Goal: Task Accomplishment & Management: Manage account settings

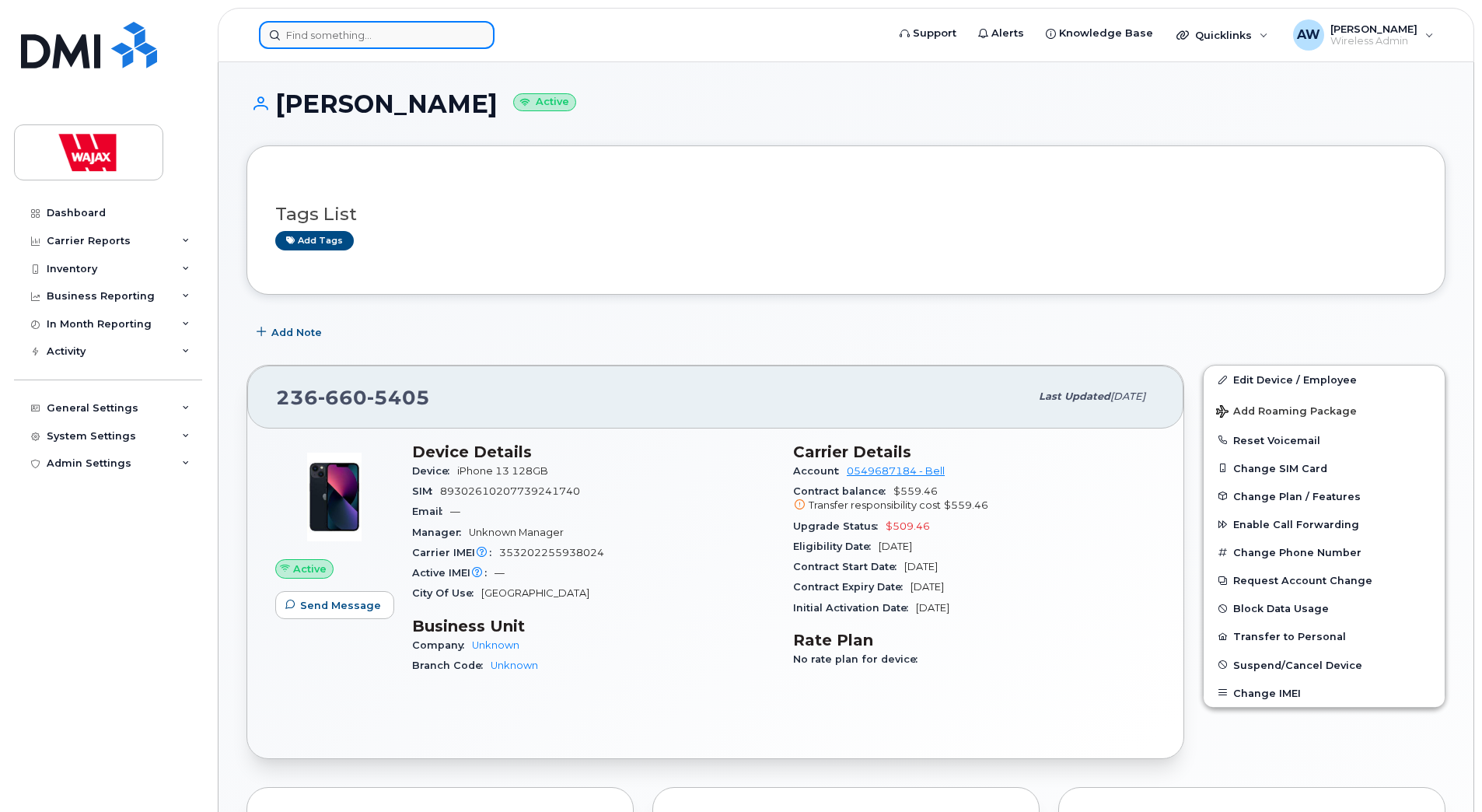
click at [423, 24] on input at bounding box center [377, 34] width 236 height 28
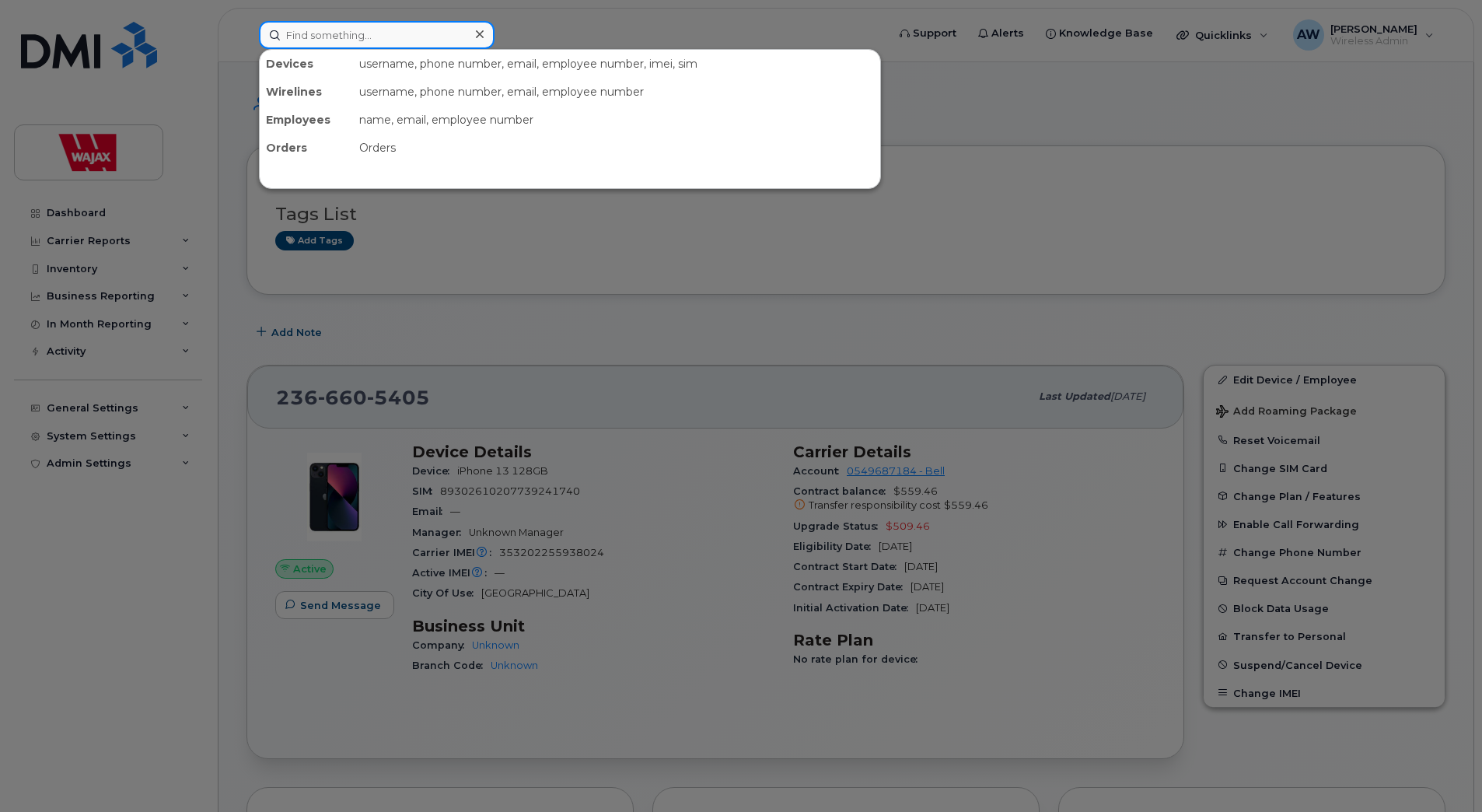
paste input "7802395436"
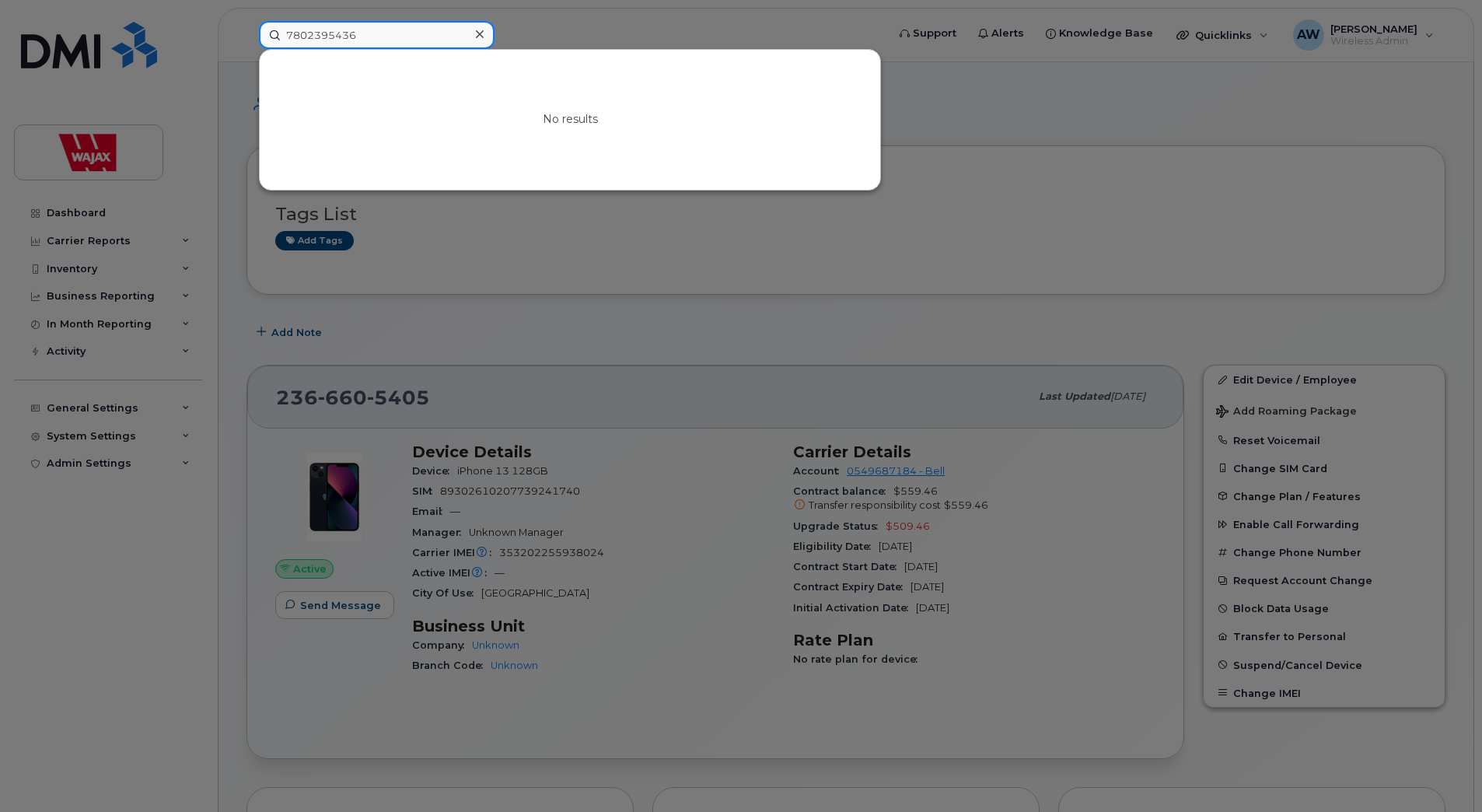
drag, startPoint x: 383, startPoint y: 35, endPoint x: 123, endPoint y: 29, distance: 260.1
click at [247, 29] on div "7802395436 No results" at bounding box center [568, 34] width 643 height 28
paste input "5147014363"
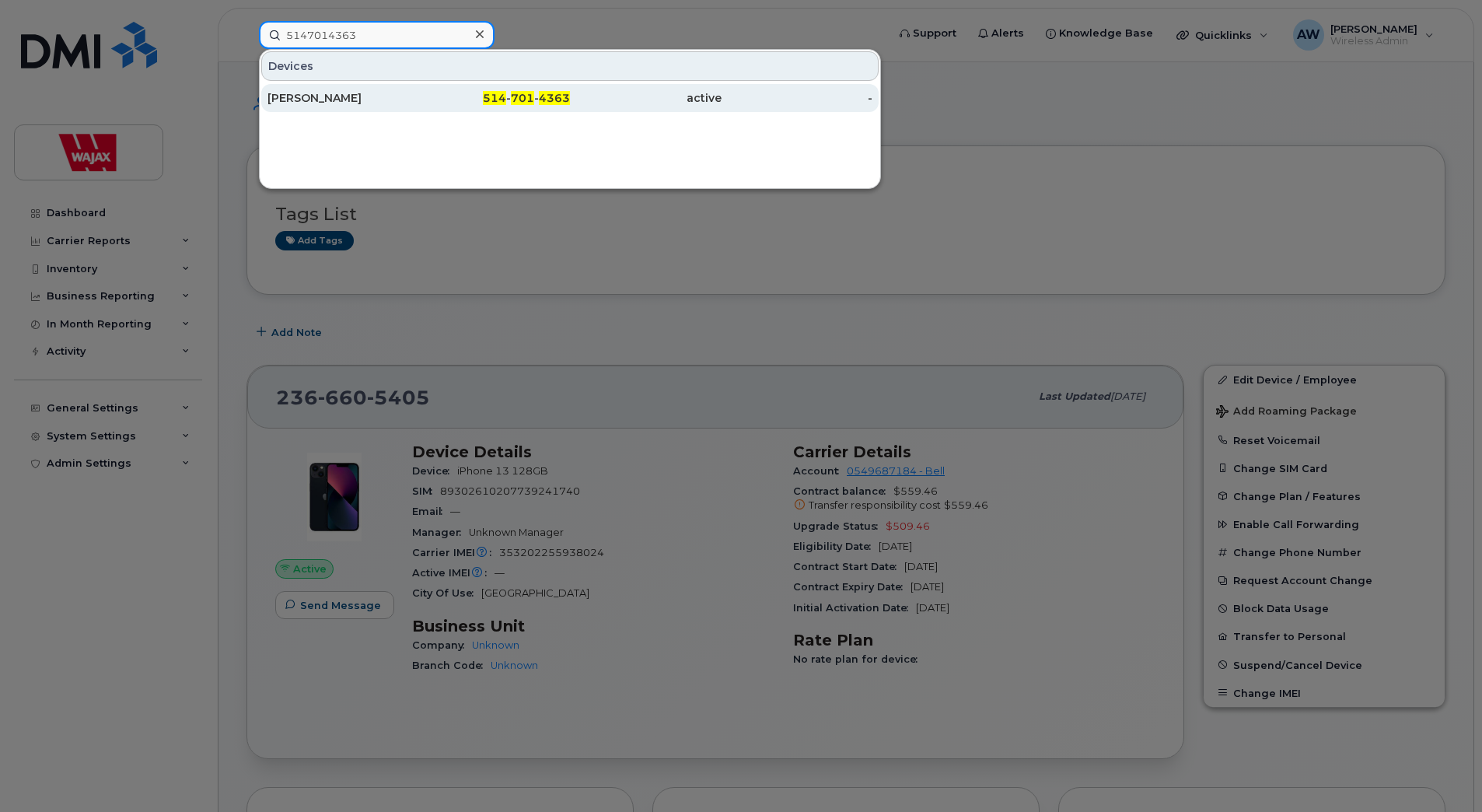
type input "5147014363"
click at [378, 89] on div "Karandeep Sidhu" at bounding box center [343, 98] width 152 height 28
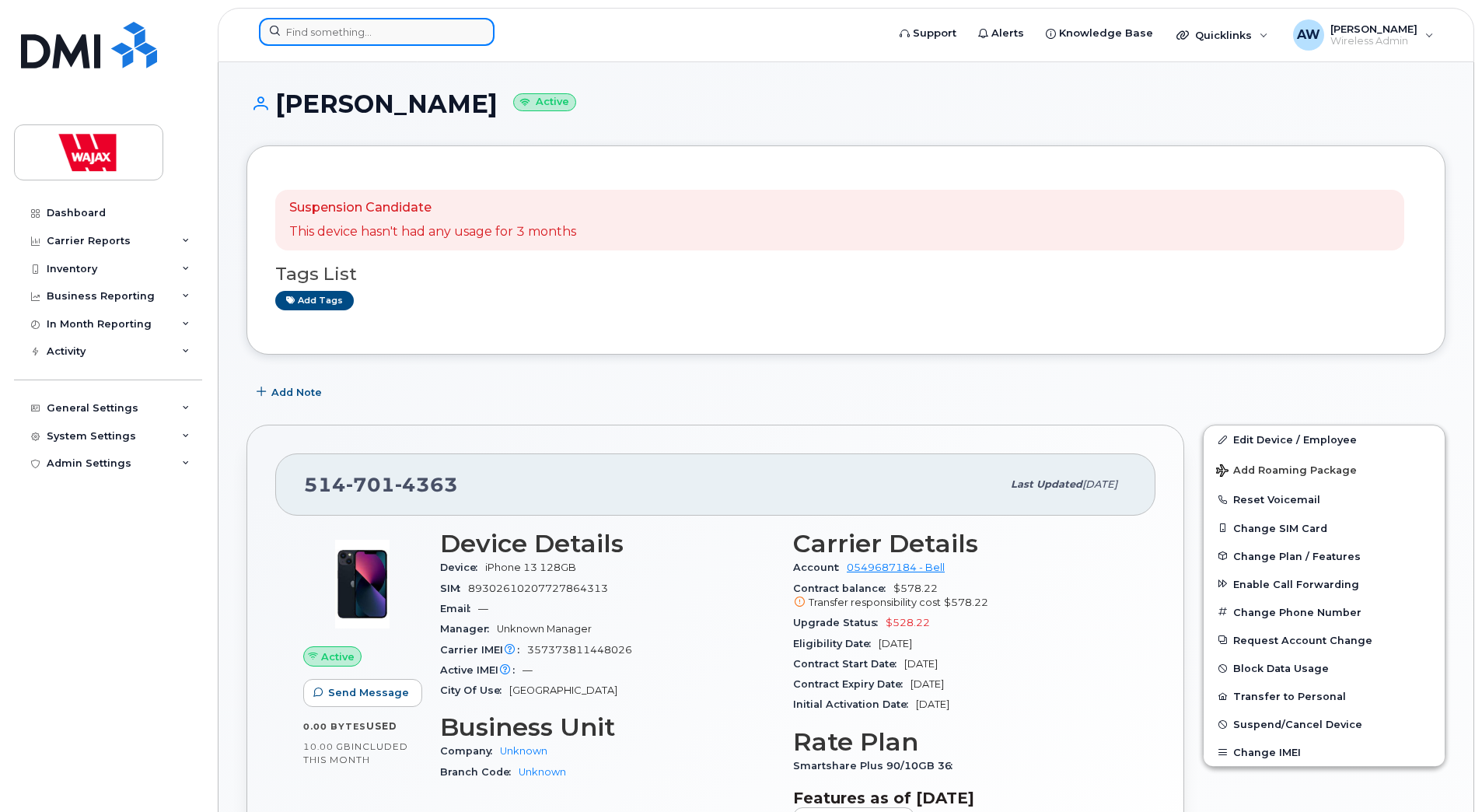
click at [407, 19] on input at bounding box center [377, 32] width 236 height 28
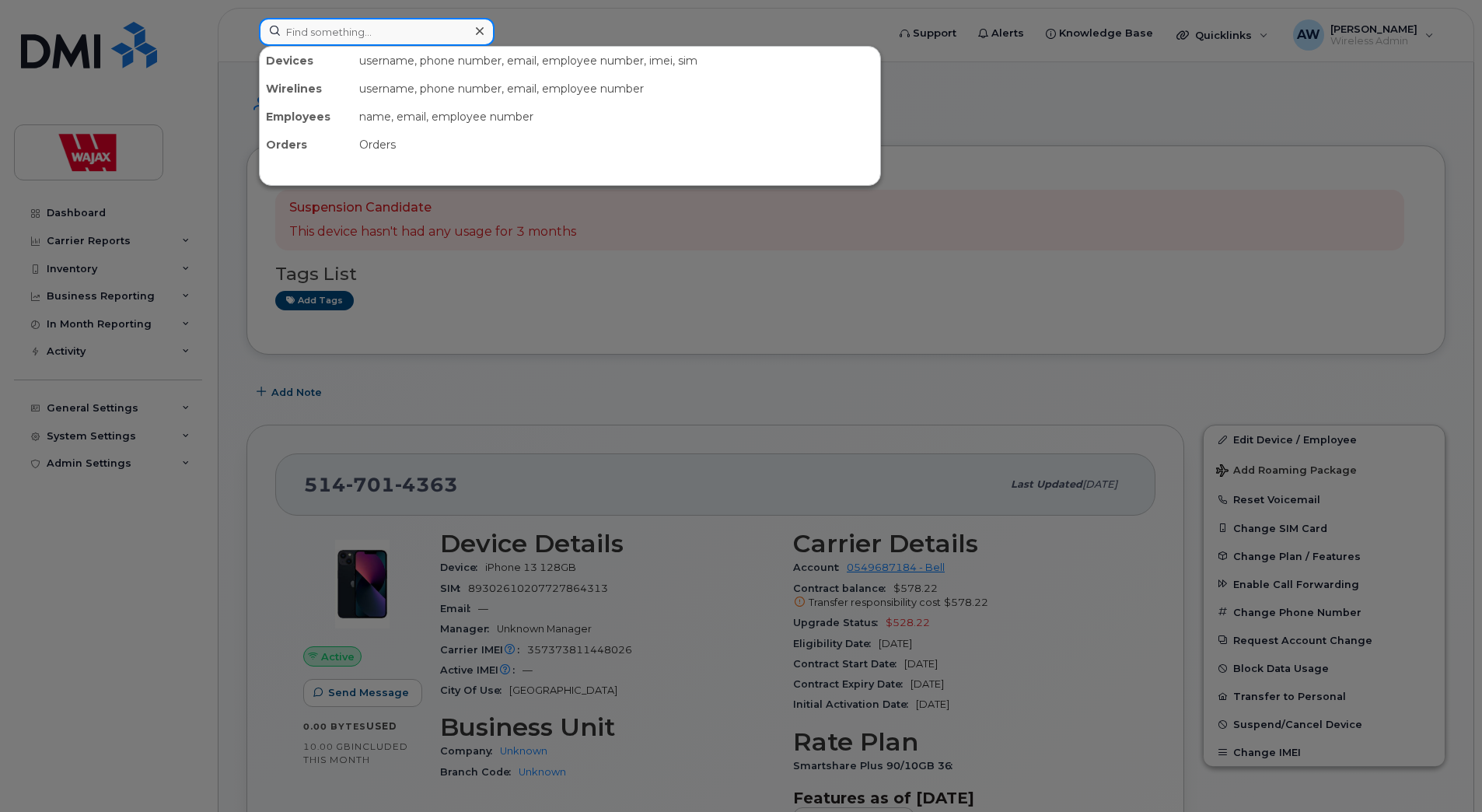
paste input "604-240-0980"
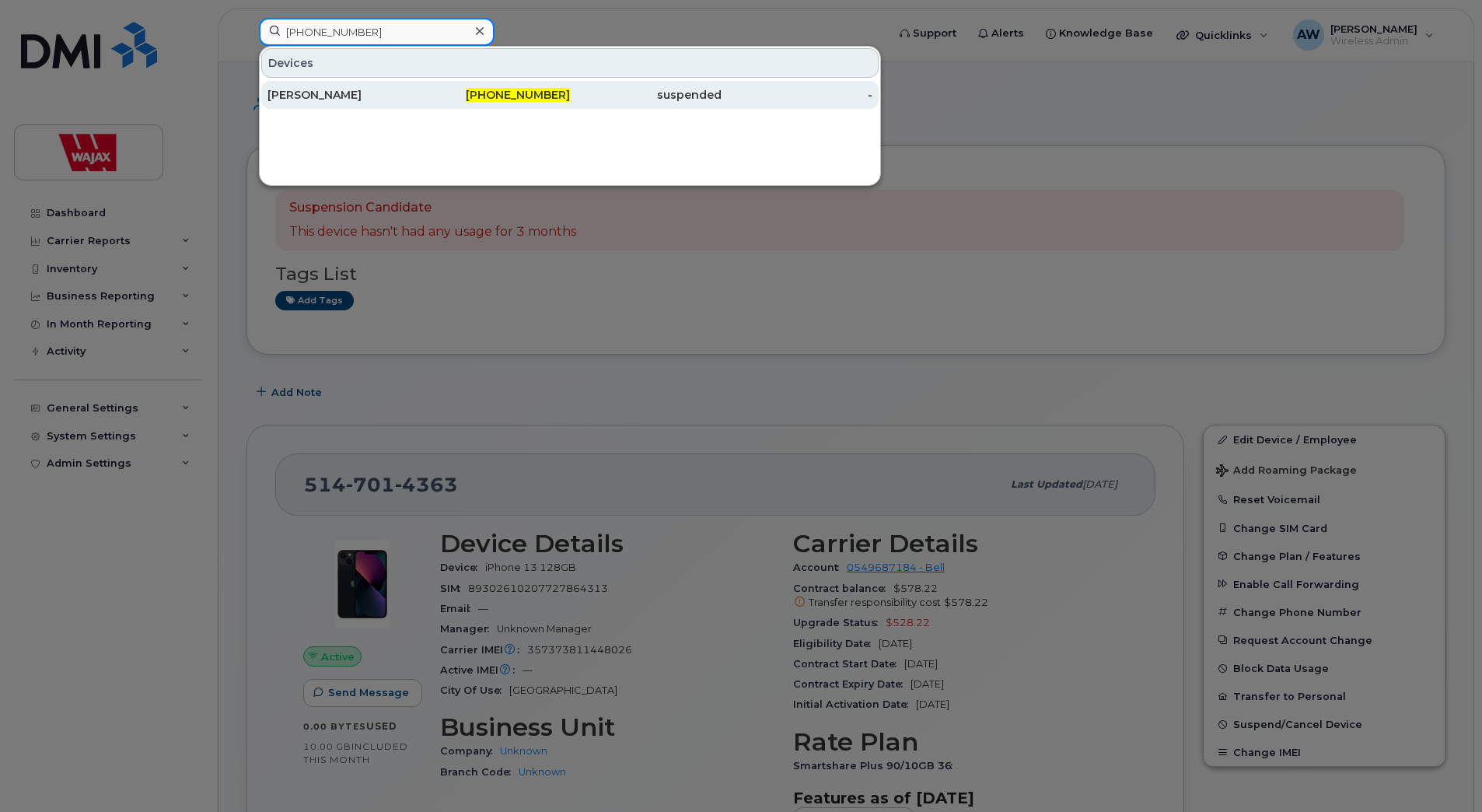
type input "604-240-0980"
click at [413, 100] on div "Tyler Whalen" at bounding box center [343, 94] width 152 height 15
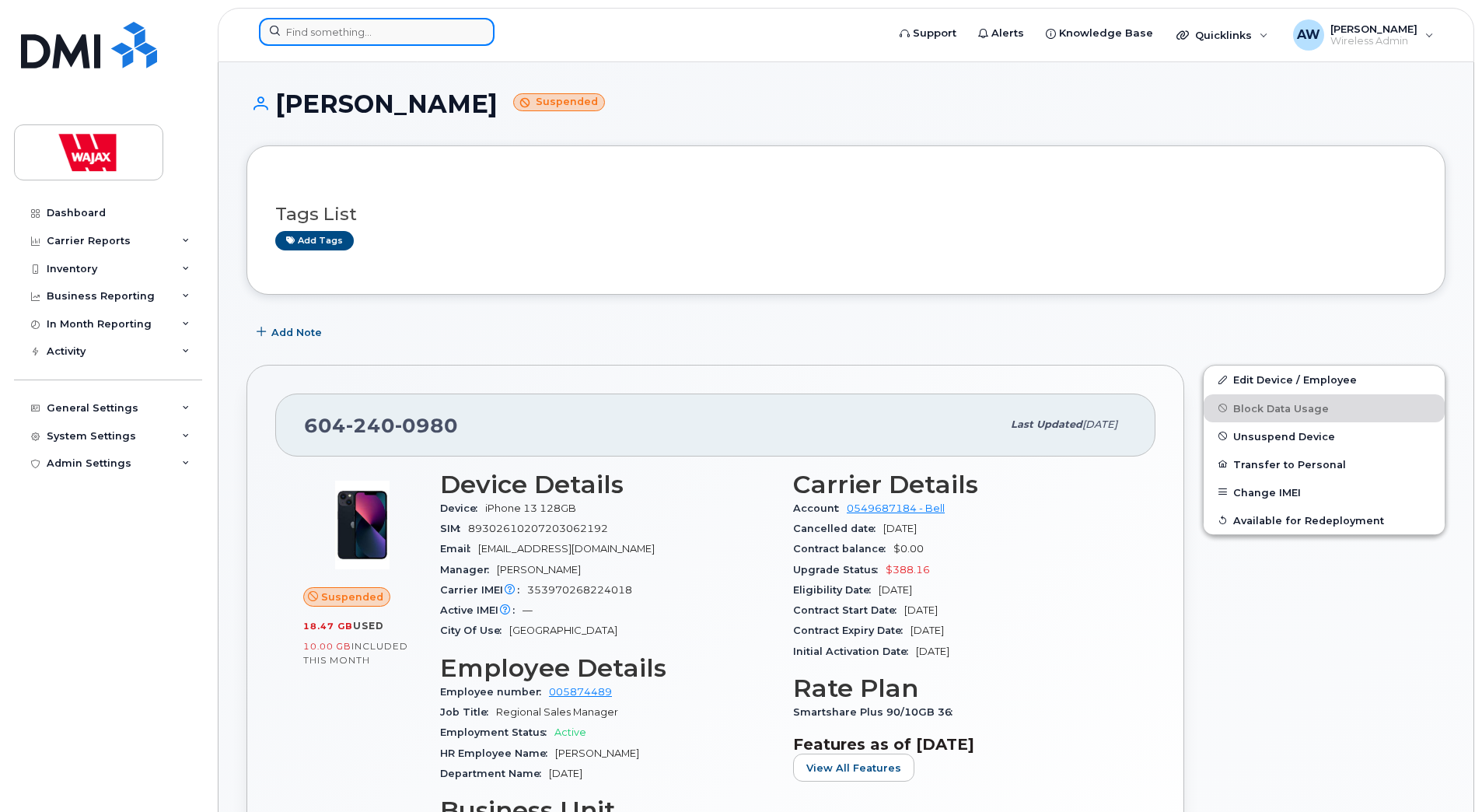
click at [400, 25] on input at bounding box center [377, 32] width 236 height 28
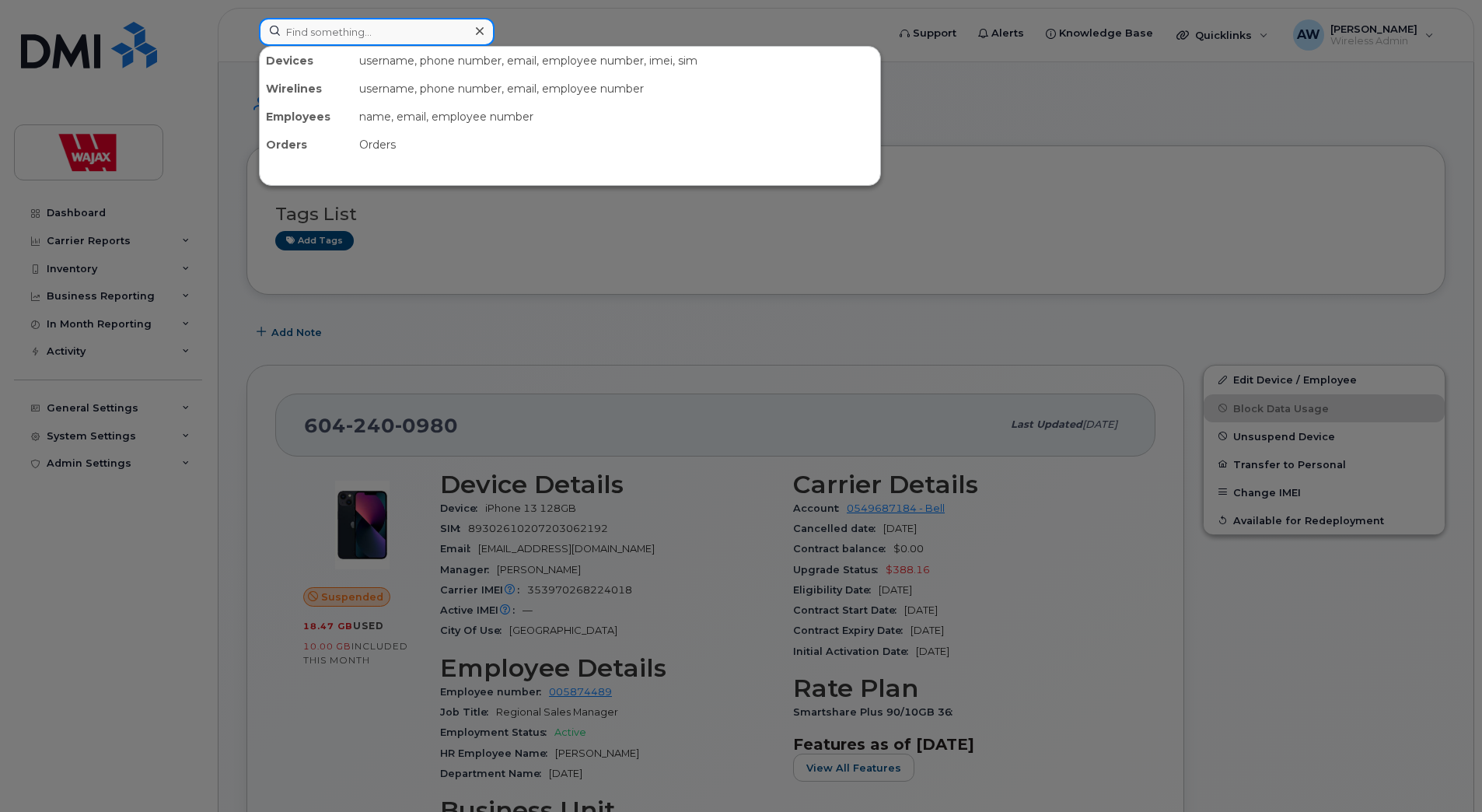
paste input "450-881-2300"
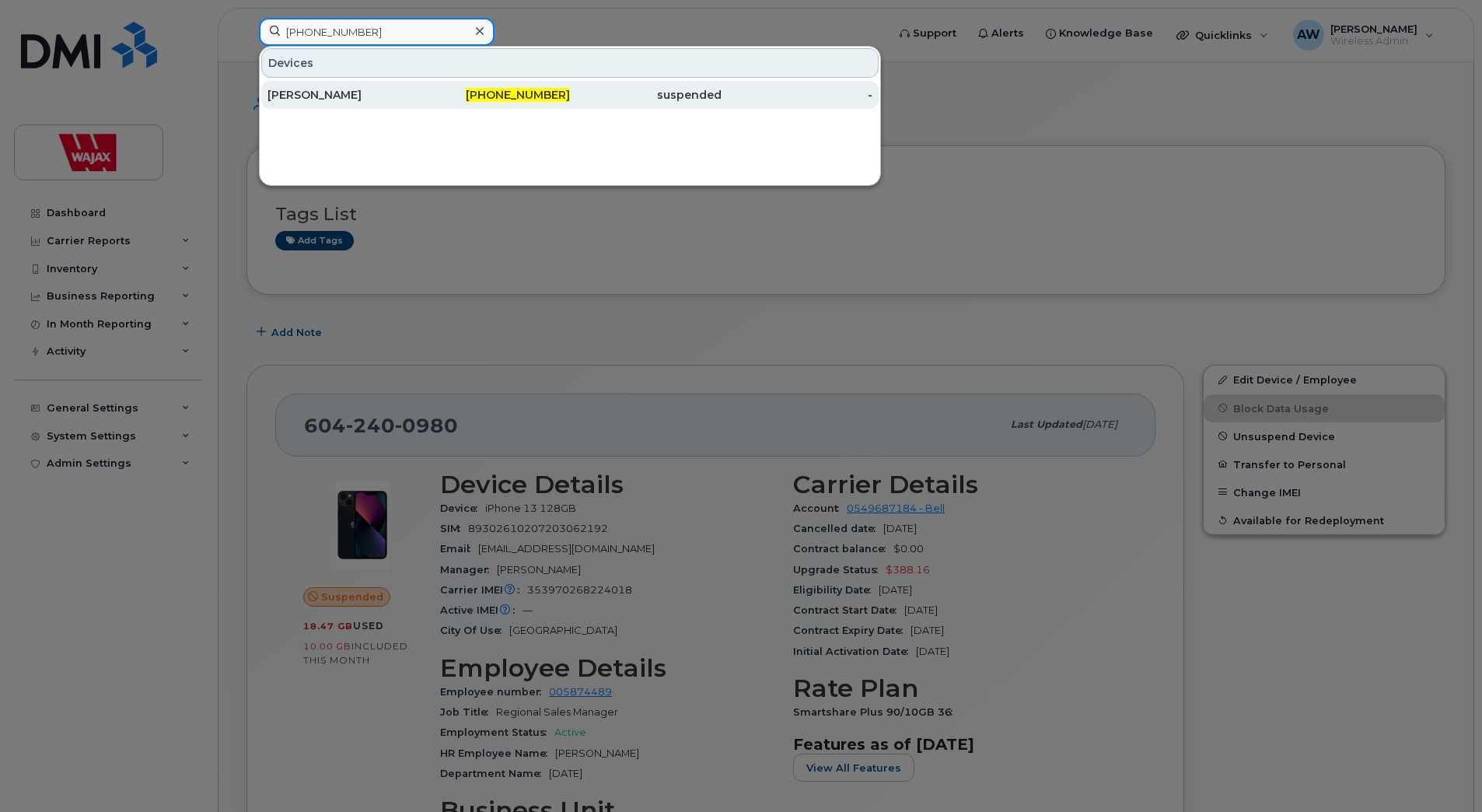
type input "450-881-2300"
click at [409, 99] on div "[PERSON_NAME]" at bounding box center [343, 94] width 152 height 15
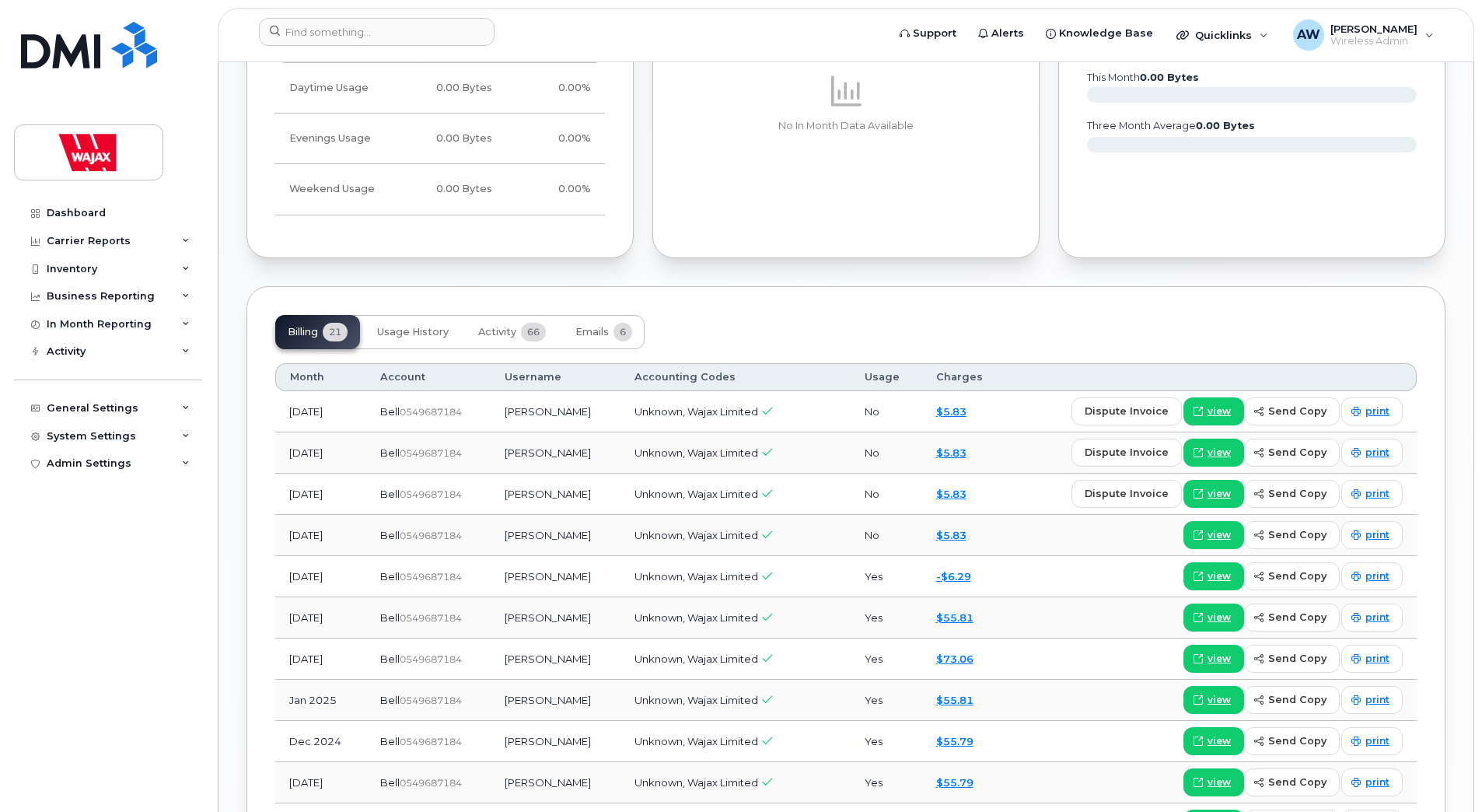
scroll to position [1011, 0]
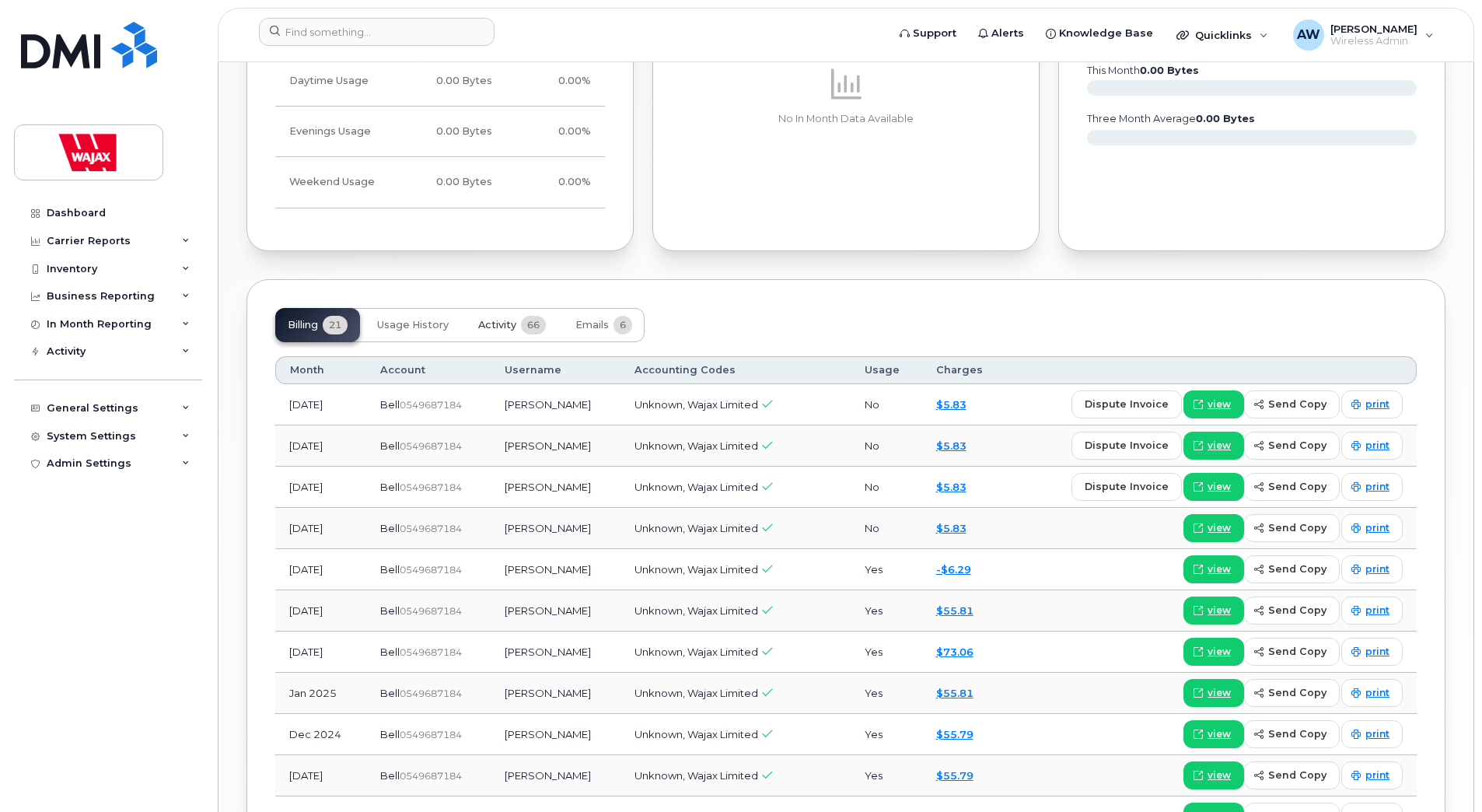
click at [481, 332] on button "Activity 66" at bounding box center [512, 325] width 93 height 34
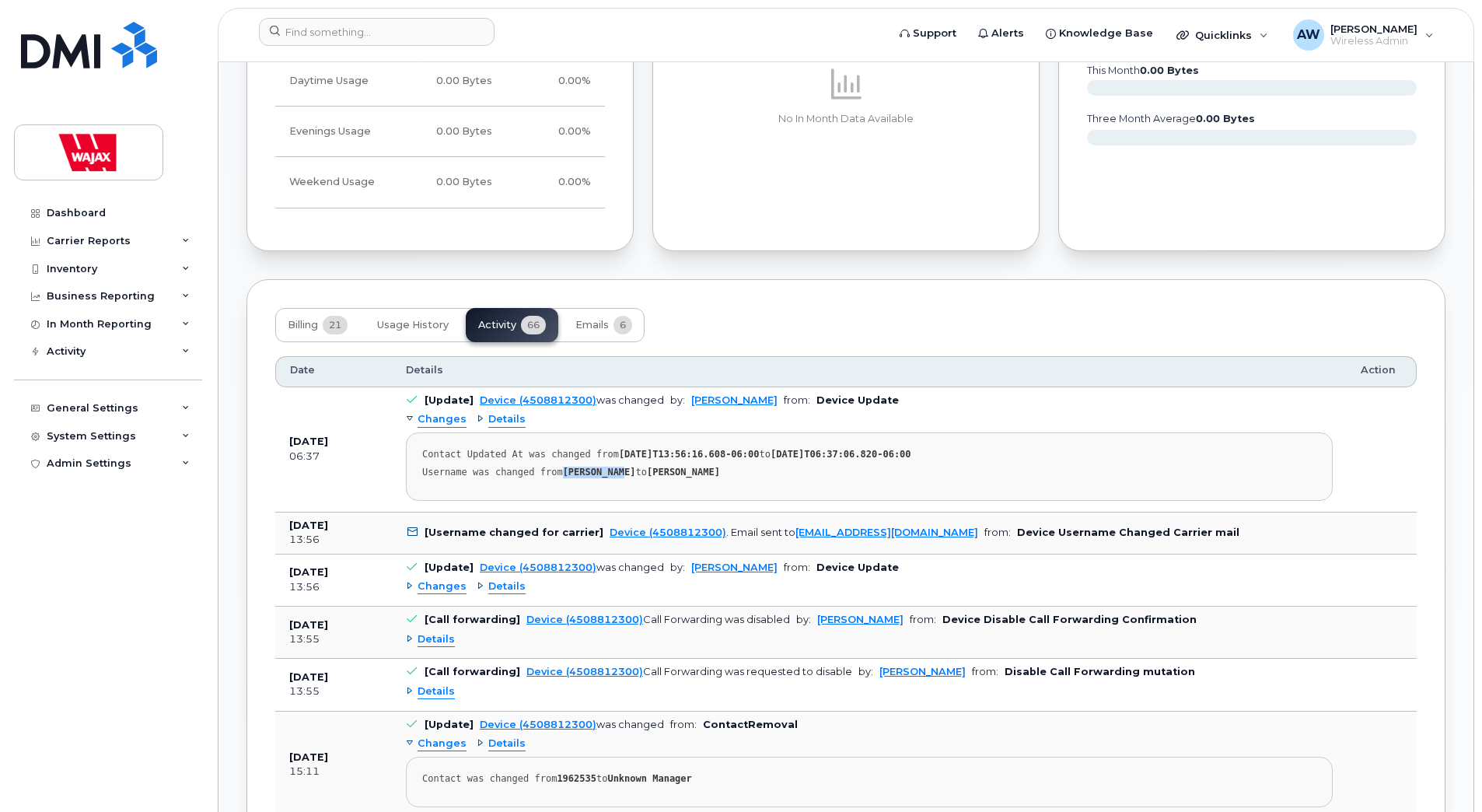
drag, startPoint x: 613, startPoint y: 471, endPoint x: 554, endPoint y: 470, distance: 59.0
click at [554, 470] on div "Username was changed from Riley Ulmer to JEAN CLAUDE LEDUC" at bounding box center [869, 472] width 895 height 12
copy strong "Riley Ulmer"
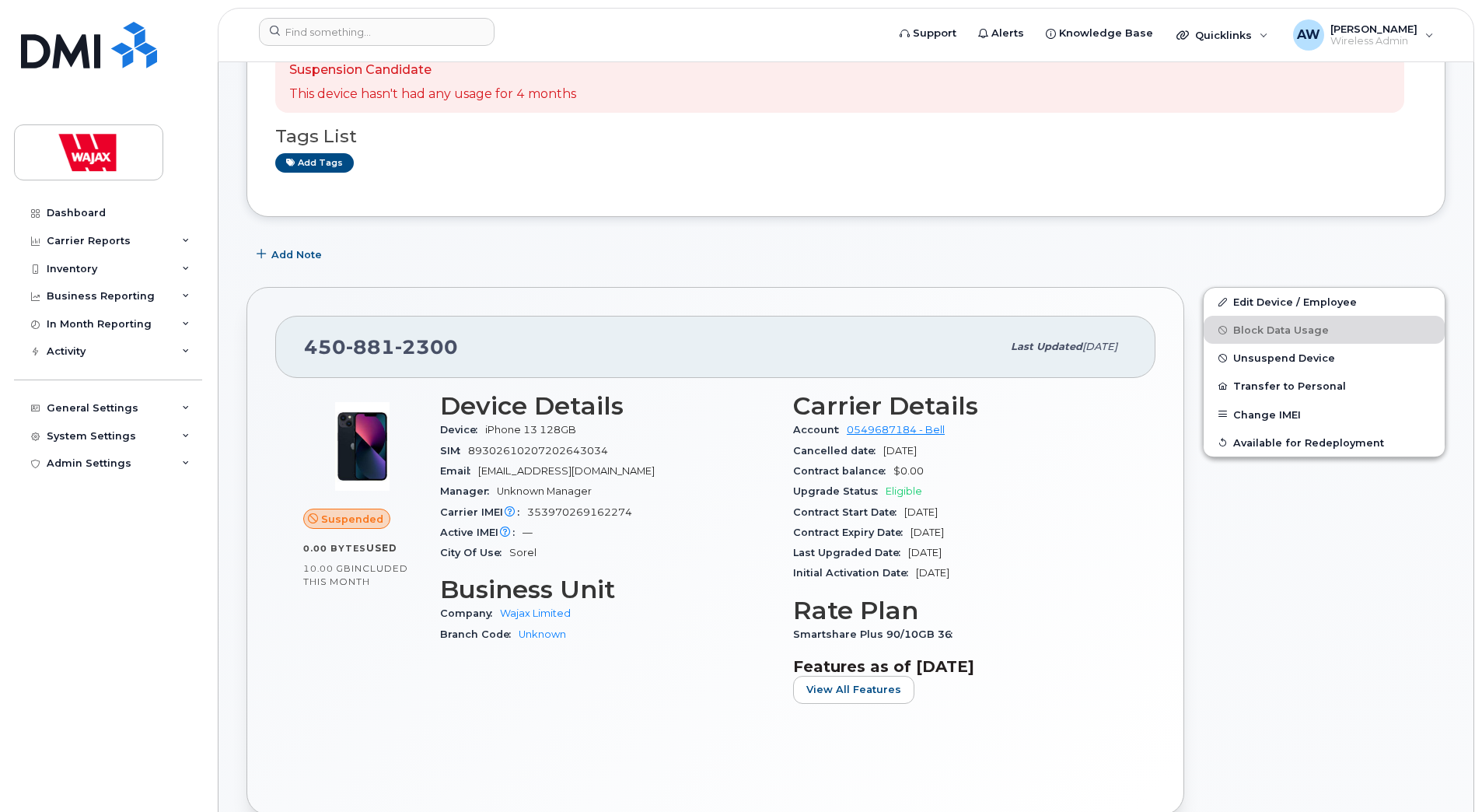
scroll to position [0, 0]
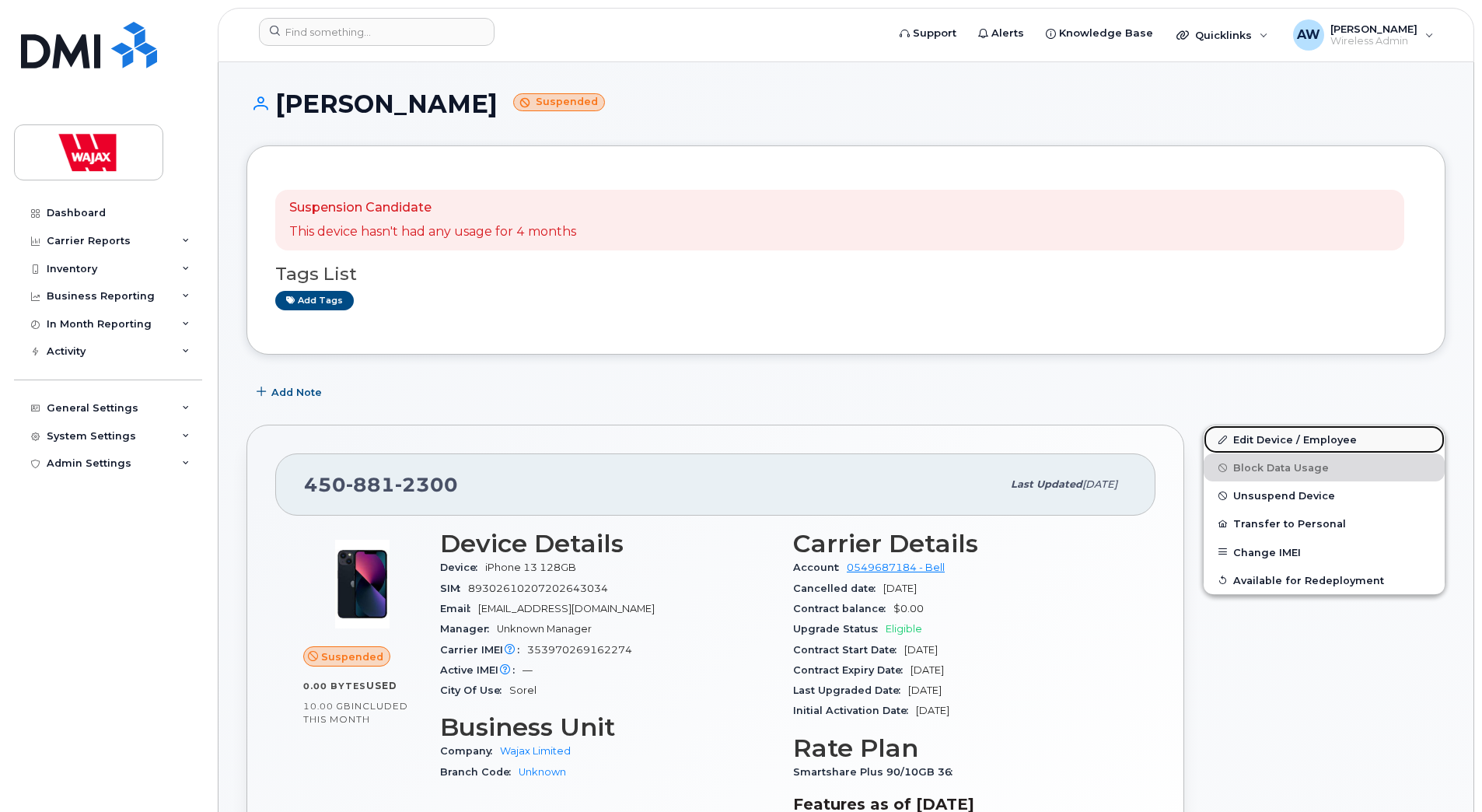
click at [1275, 435] on link "Edit Device / Employee" at bounding box center [1325, 439] width 241 height 28
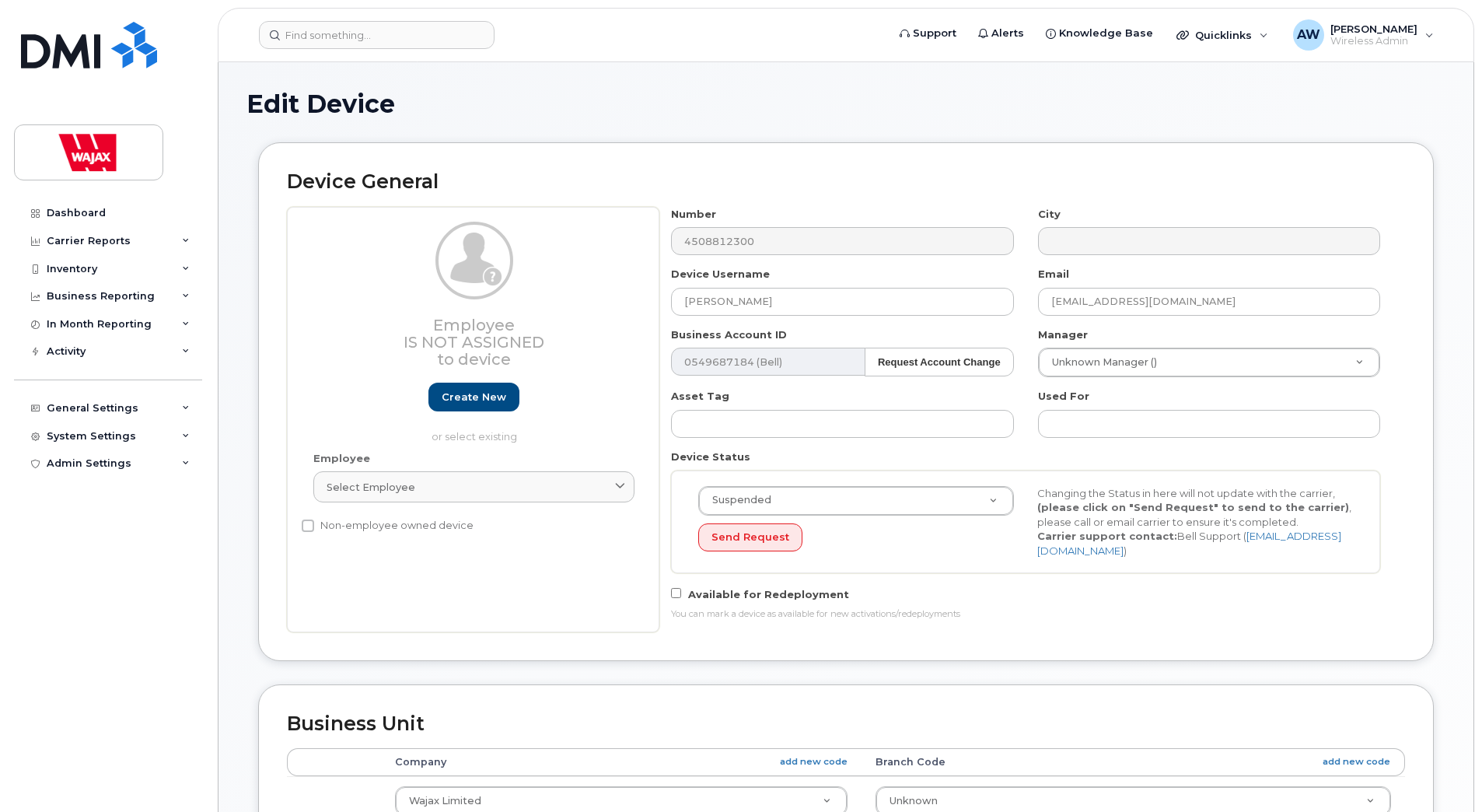
select select "23291732"
drag, startPoint x: 792, startPoint y: 303, endPoint x: 562, endPoint y: 308, distance: 230.1
click at [562, 308] on div "Employee Is not assigned to device Create new or select existing Employee Selec…" at bounding box center [846, 419] width 1118 height 426
paste input "[PERSON_NAME]"
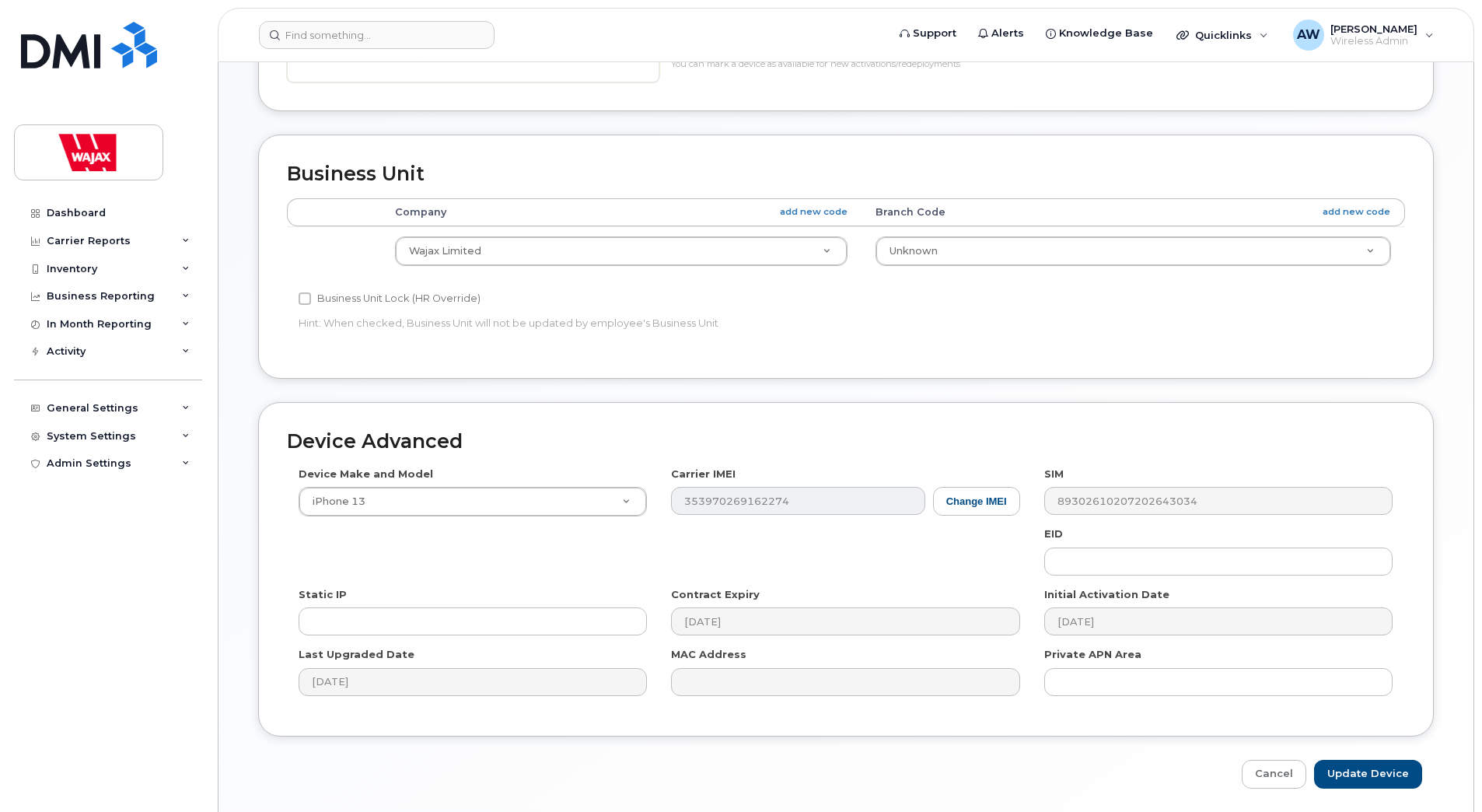
scroll to position [604, 0]
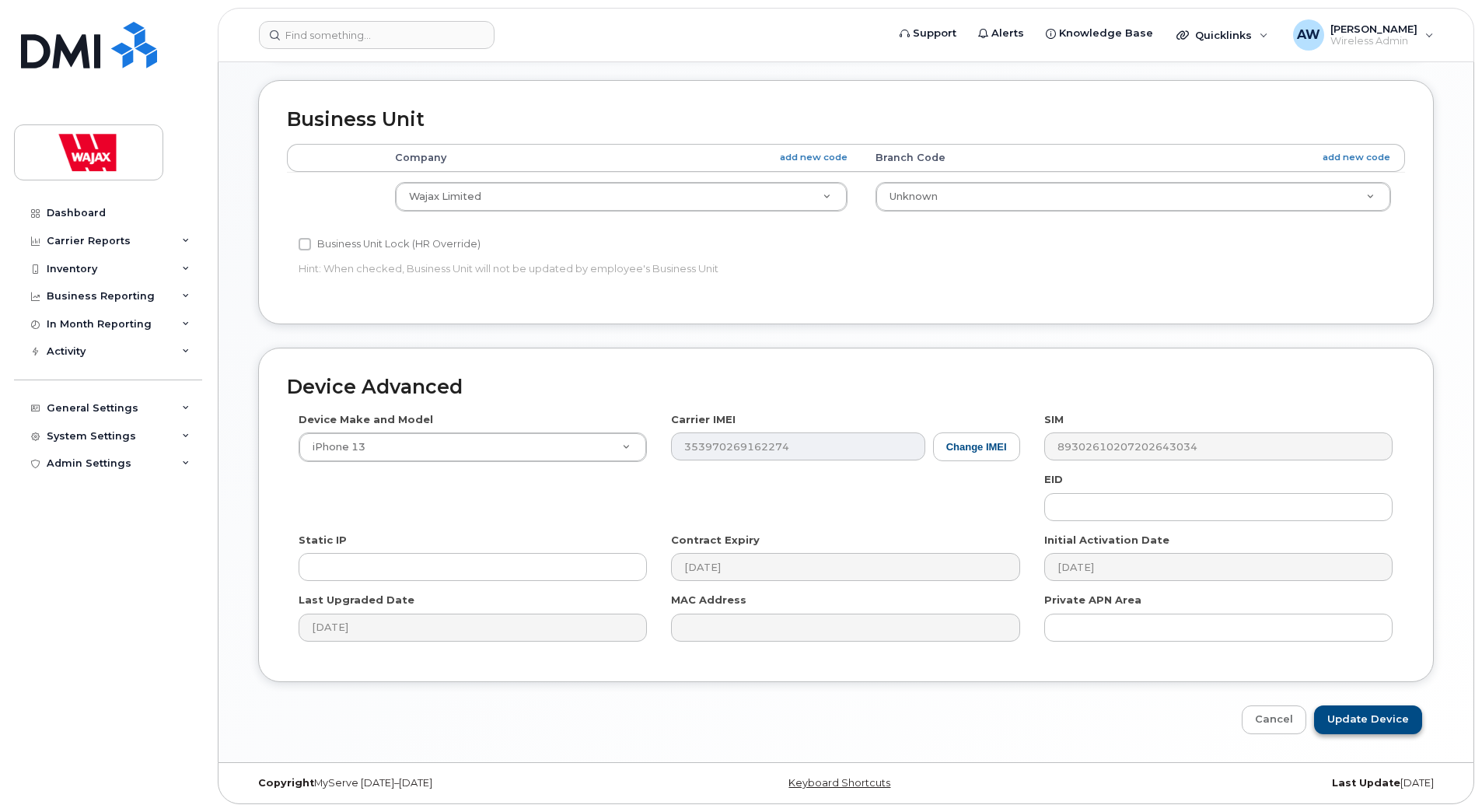
type input "[PERSON_NAME]"
click at [1379, 722] on input "Update Device" at bounding box center [1368, 719] width 108 height 29
type input "Saving..."
